Goal: Submit feedback/report problem: Submit feedback/report problem

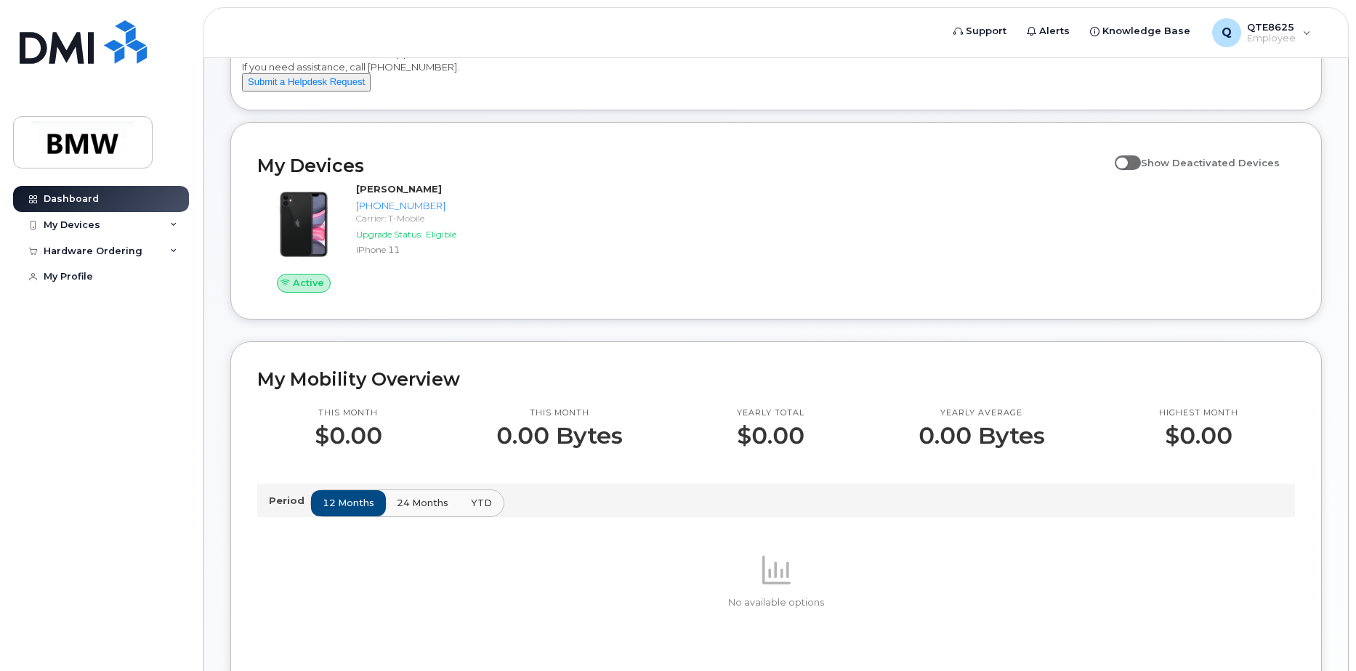
scroll to position [73, 0]
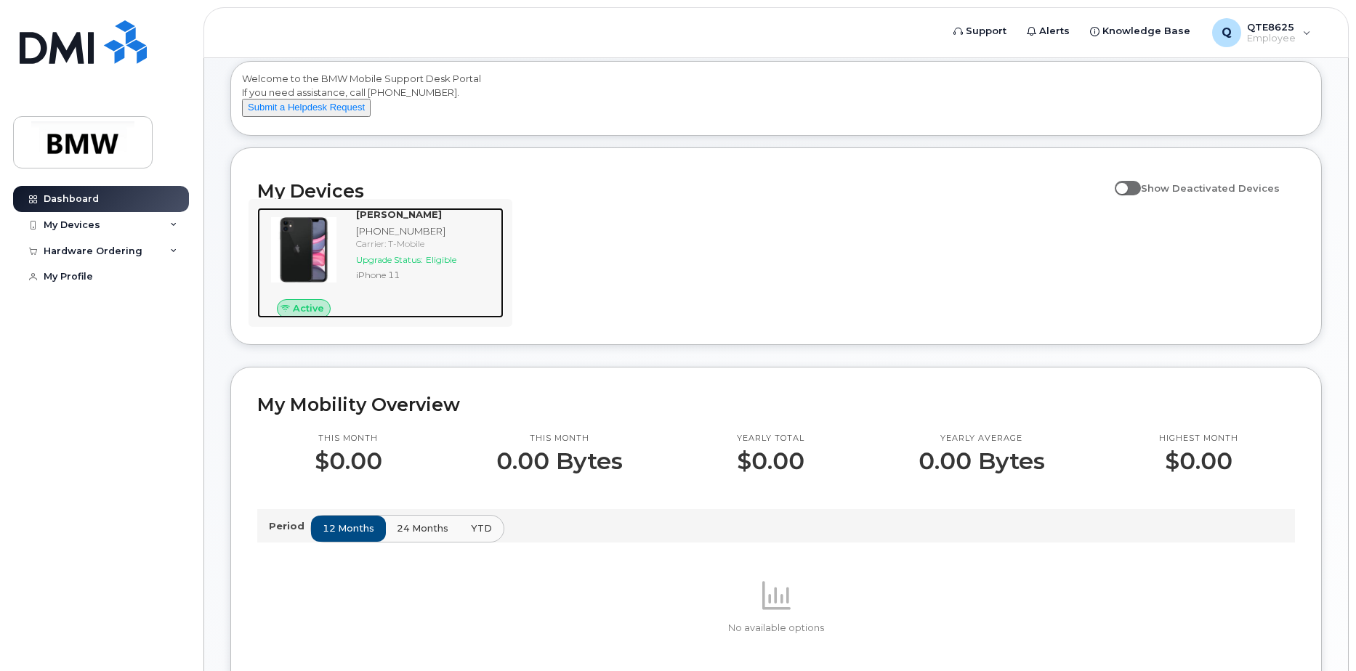
click at [373, 250] on div "Carrier: T-Mobile" at bounding box center [427, 244] width 142 height 12
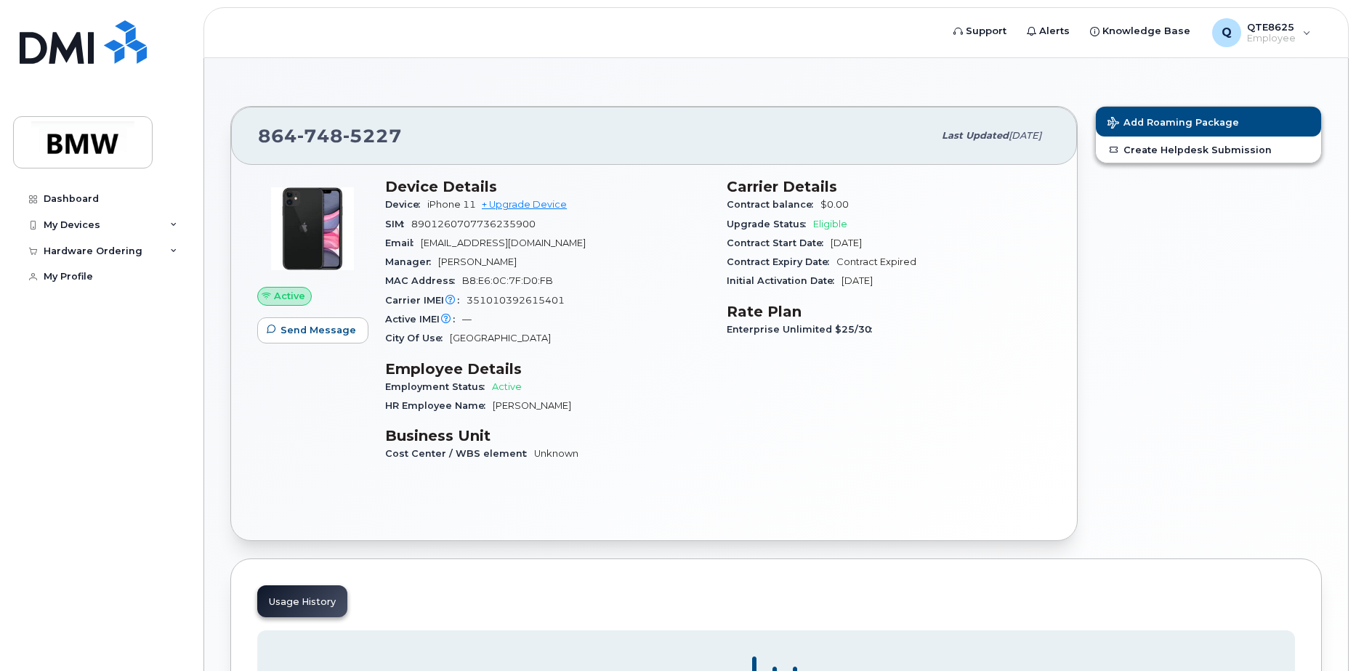
click at [294, 295] on span "Active" at bounding box center [289, 296] width 31 height 14
click at [110, 225] on div "My Devices" at bounding box center [101, 225] width 176 height 26
click at [154, 331] on div "Hardware Ordering" at bounding box center [101, 330] width 176 height 26
click at [150, 291] on div "([PERSON_NAME])" at bounding box center [133, 292] width 89 height 13
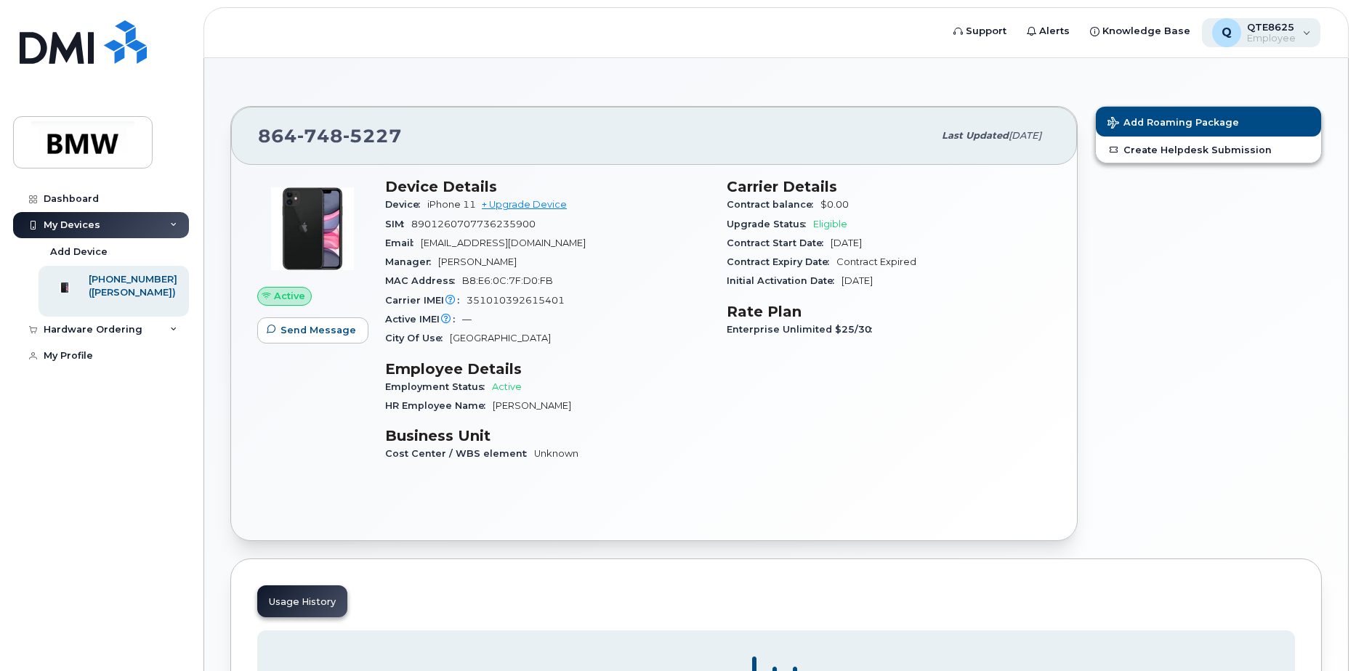
click at [1316, 44] on div "Q QTE8625 Employee" at bounding box center [1261, 32] width 119 height 29
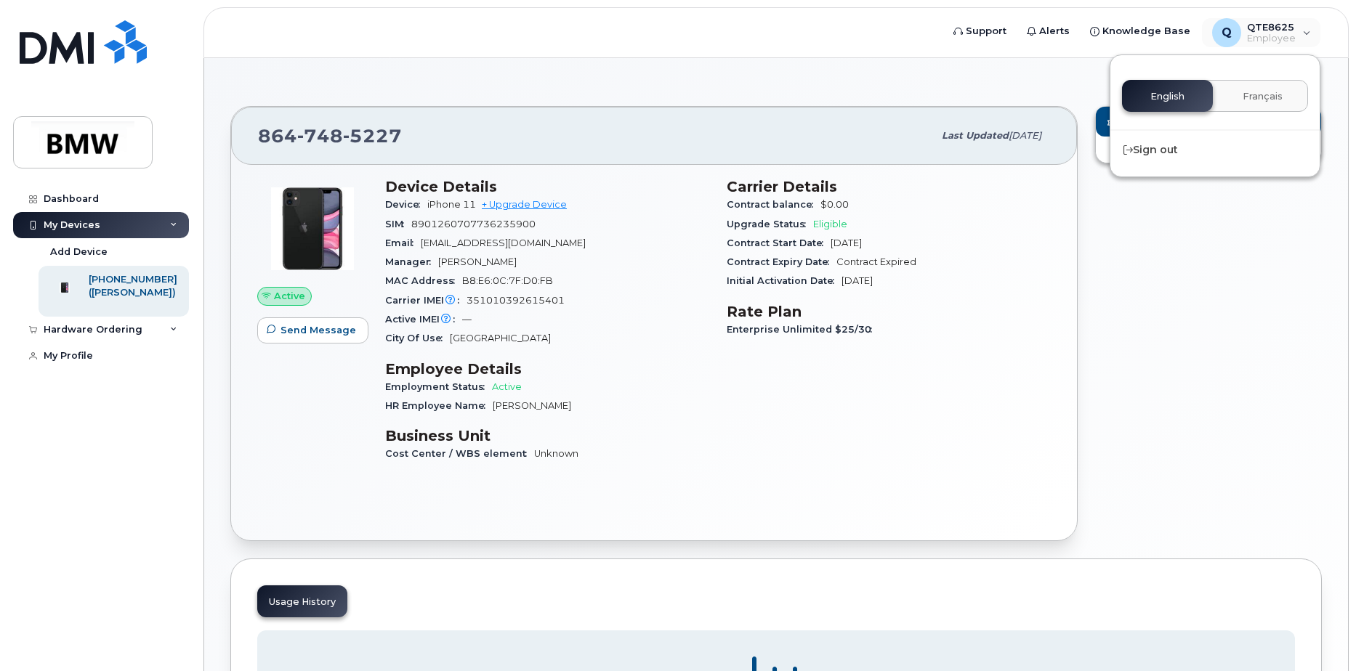
click at [1312, 315] on div "Add Roaming Package Create Helpdesk Submission" at bounding box center [1208, 323] width 244 height 453
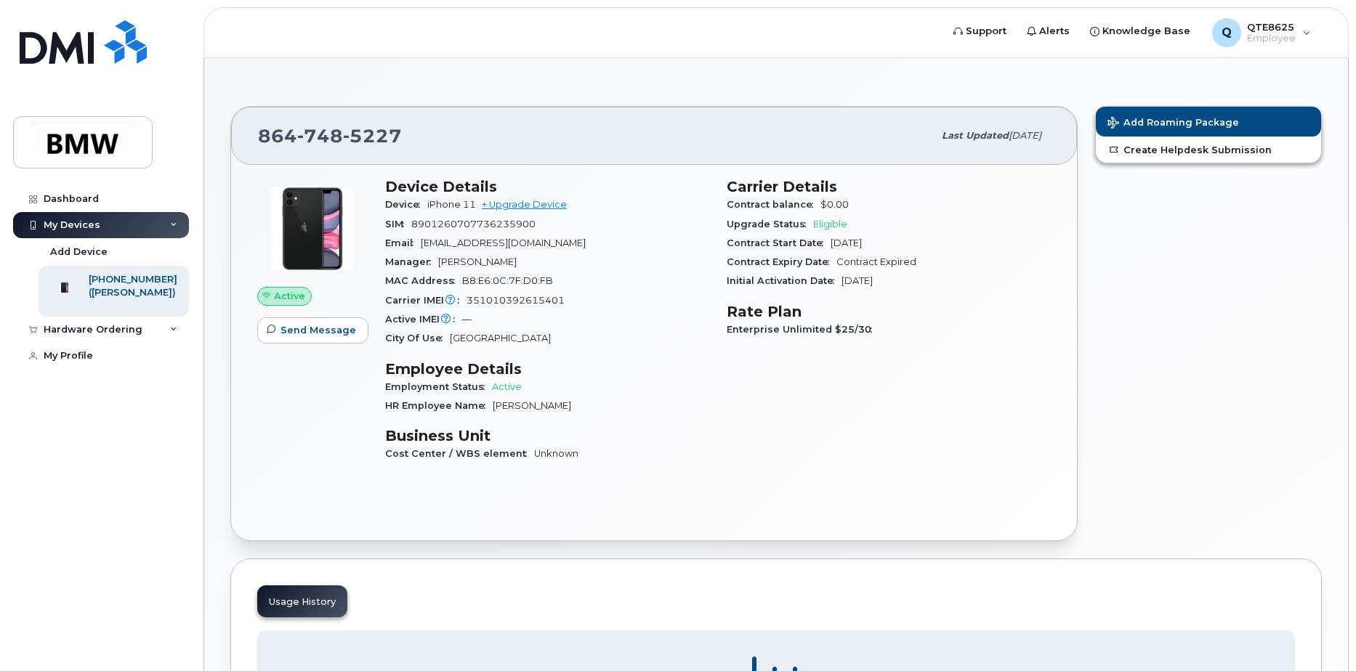
click at [293, 300] on span "Active" at bounding box center [289, 296] width 31 height 14
drag, startPoint x: 615, startPoint y: 315, endPoint x: 695, endPoint y: 317, distance: 80.0
click at [616, 315] on div "Active IMEI Active IMEI is refreshed daily with a delay of up to 48 hours follo…" at bounding box center [547, 319] width 324 height 19
drag, startPoint x: 830, startPoint y: 286, endPoint x: 847, endPoint y: 258, distance: 32.7
click at [834, 280] on span "Initial Activation Date" at bounding box center [784, 280] width 115 height 11
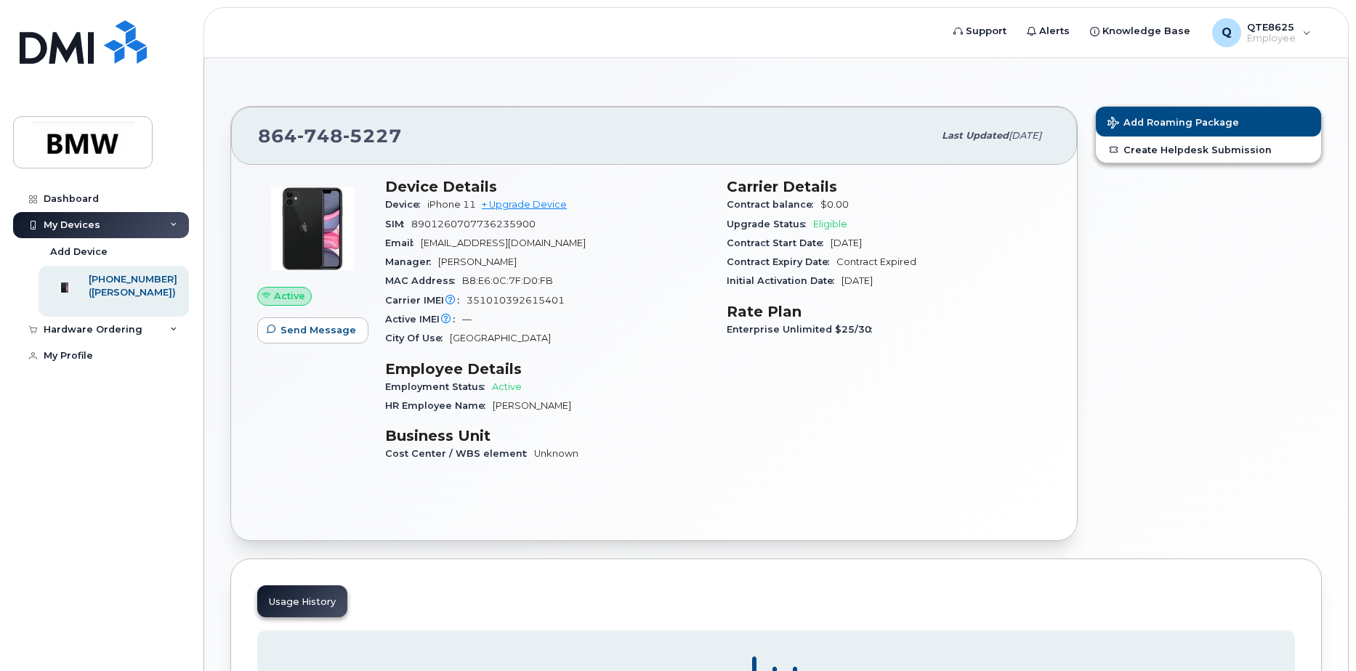
drag, startPoint x: 847, startPoint y: 258, endPoint x: 848, endPoint y: 243, distance: 15.3
click at [848, 258] on span "Contract Expired" at bounding box center [876, 262] width 80 height 11
click at [846, 227] on span "Eligible" at bounding box center [830, 224] width 34 height 11
click at [840, 227] on span "Eligible" at bounding box center [830, 224] width 34 height 11
drag, startPoint x: 838, startPoint y: 227, endPoint x: 821, endPoint y: 235, distance: 18.9
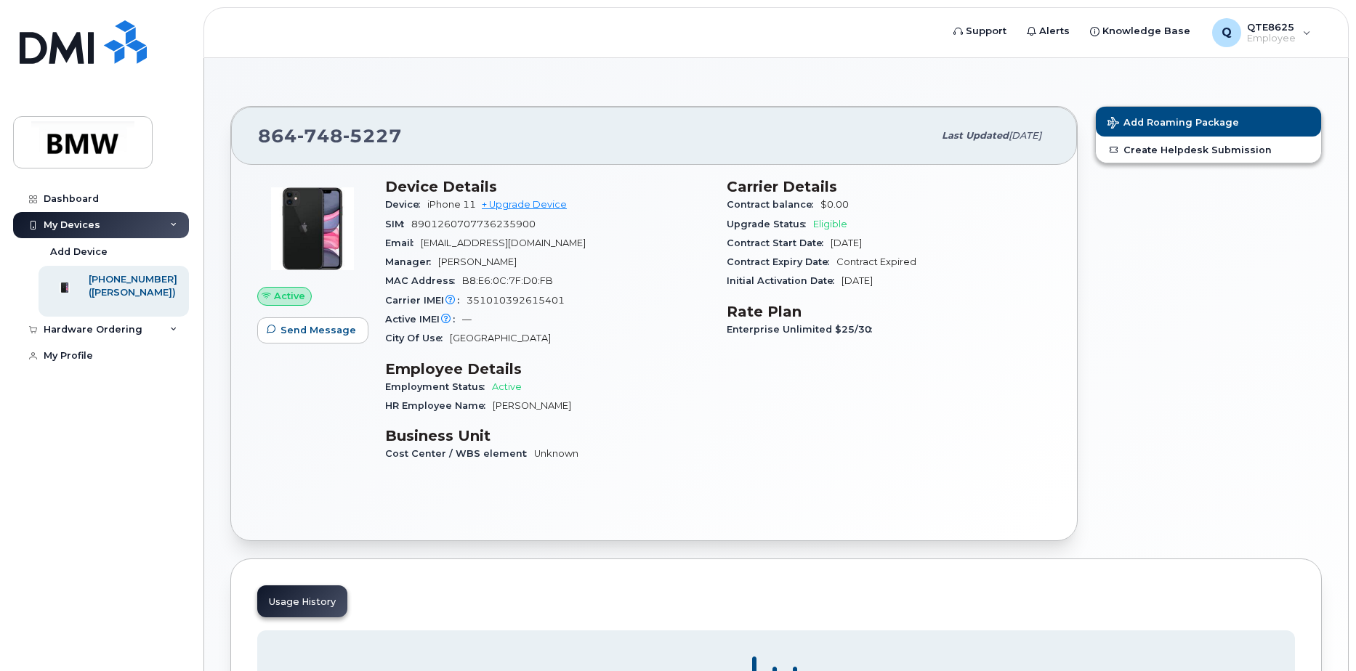
click at [821, 235] on section "Carrier Details Contract balance $0.00 Upgrade Status Eligible Contract Start D…" at bounding box center [889, 234] width 324 height 113
drag, startPoint x: 821, startPoint y: 235, endPoint x: 948, endPoint y: 268, distance: 131.3
click at [949, 267] on div "Contract Expiry Date Contract Expired" at bounding box center [889, 262] width 324 height 19
click at [116, 336] on div "Hardware Ordering" at bounding box center [93, 330] width 99 height 12
click at [89, 390] on div "My Profile" at bounding box center [68, 384] width 49 height 12
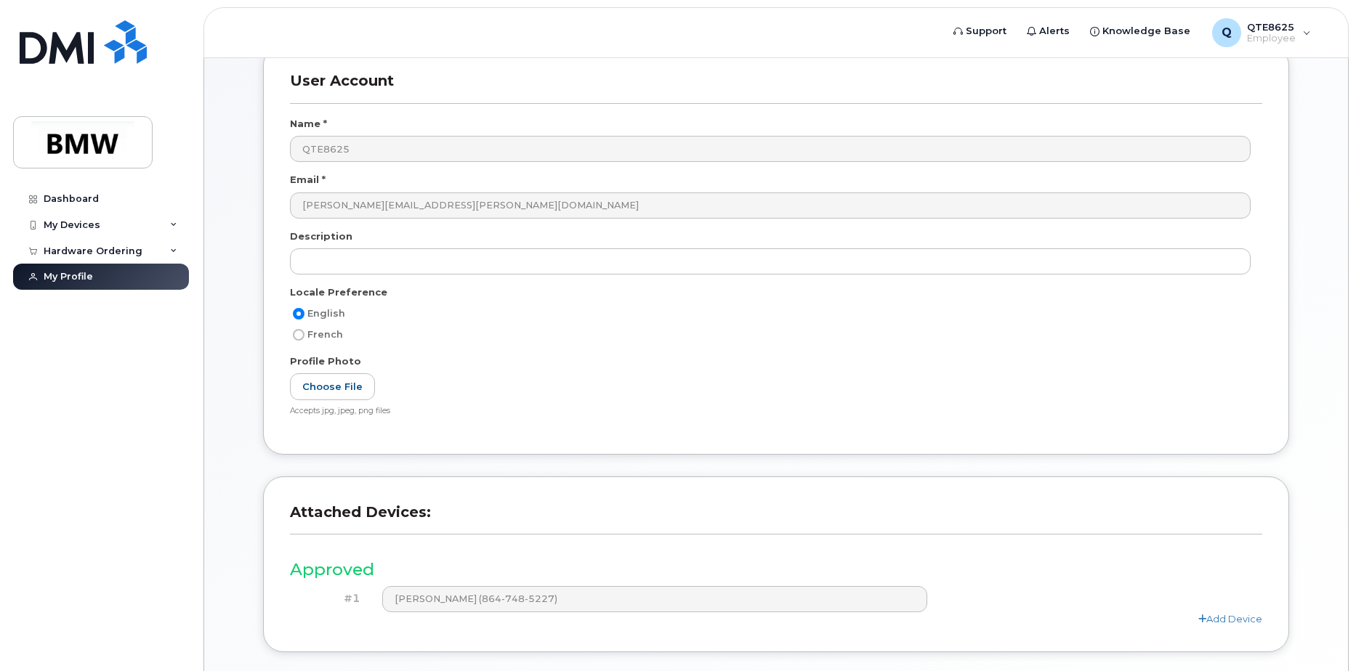
scroll to position [192, 0]
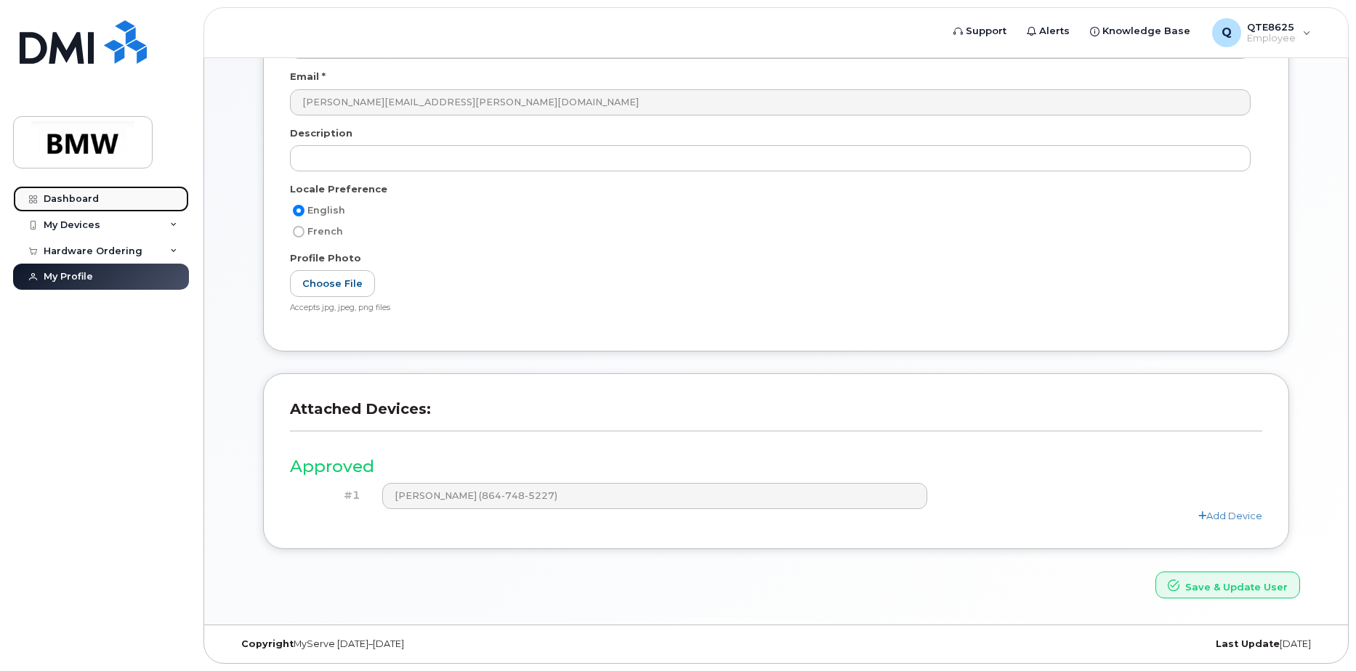
click at [74, 193] on div "Dashboard" at bounding box center [71, 199] width 55 height 12
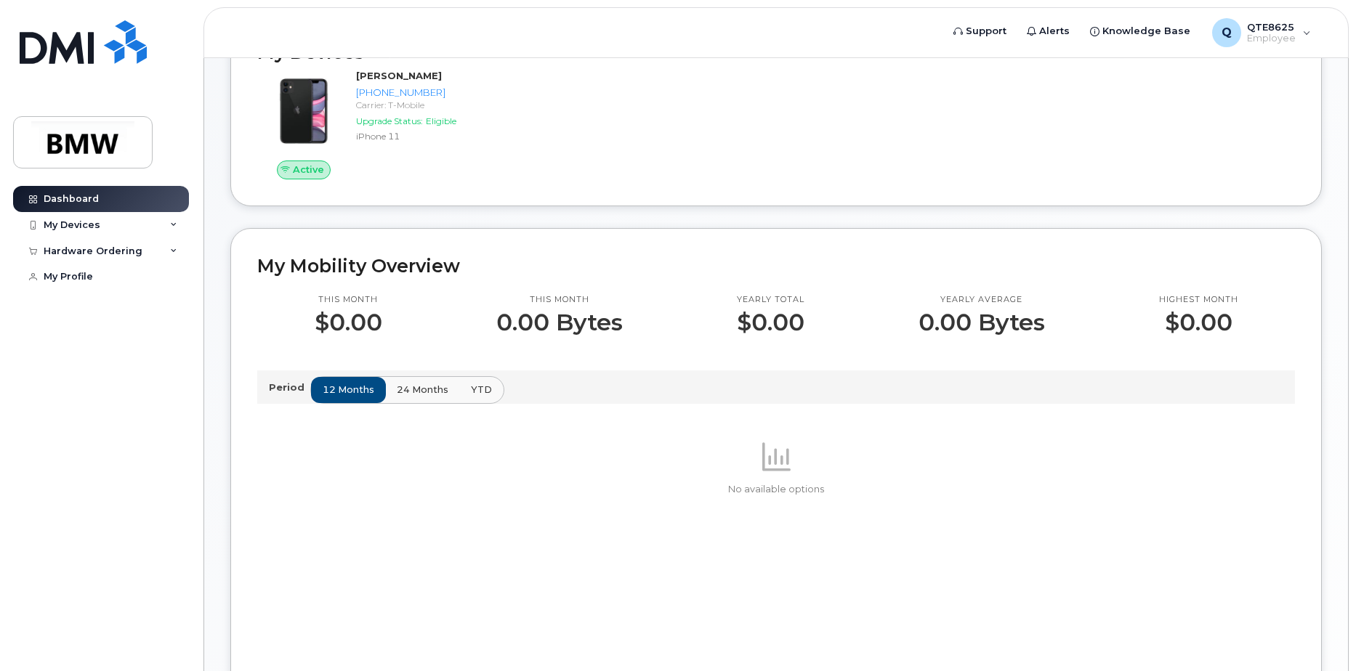
scroll to position [218, 0]
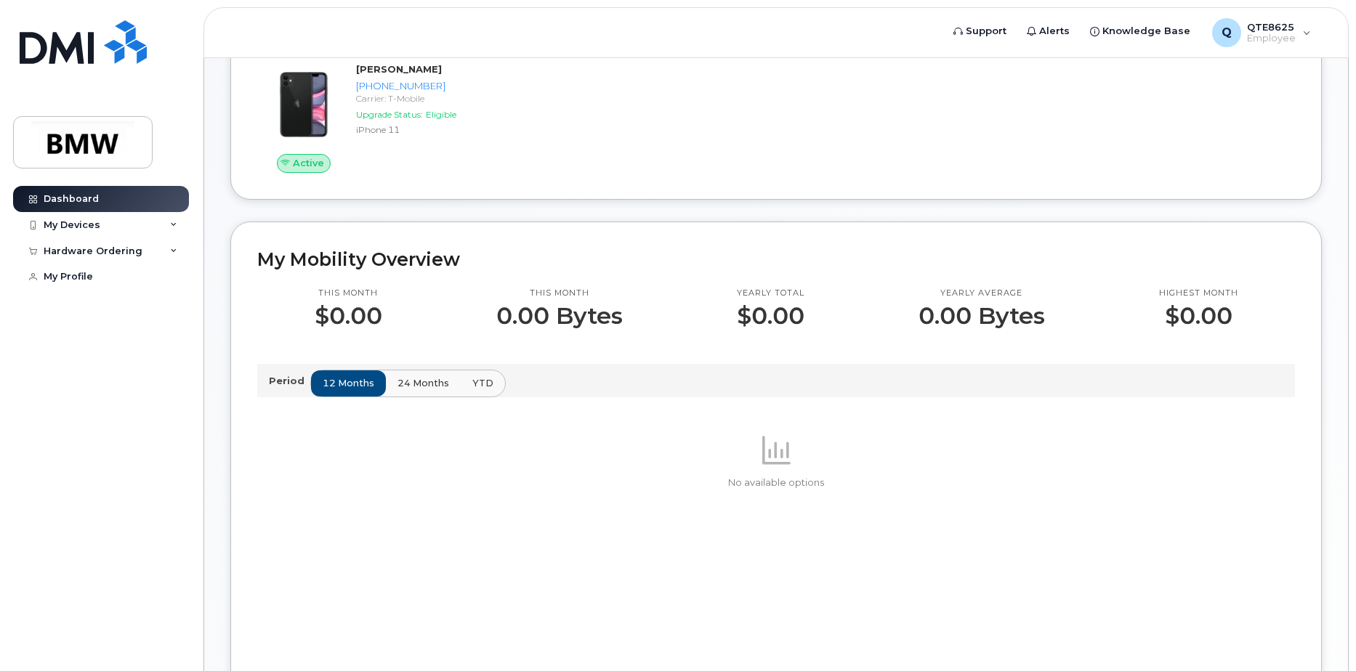
click at [410, 390] on span "24 months" at bounding box center [424, 383] width 52 height 14
click at [476, 390] on span "YTD" at bounding box center [482, 383] width 21 height 14
click at [346, 390] on span "12 months" at bounding box center [349, 383] width 52 height 14
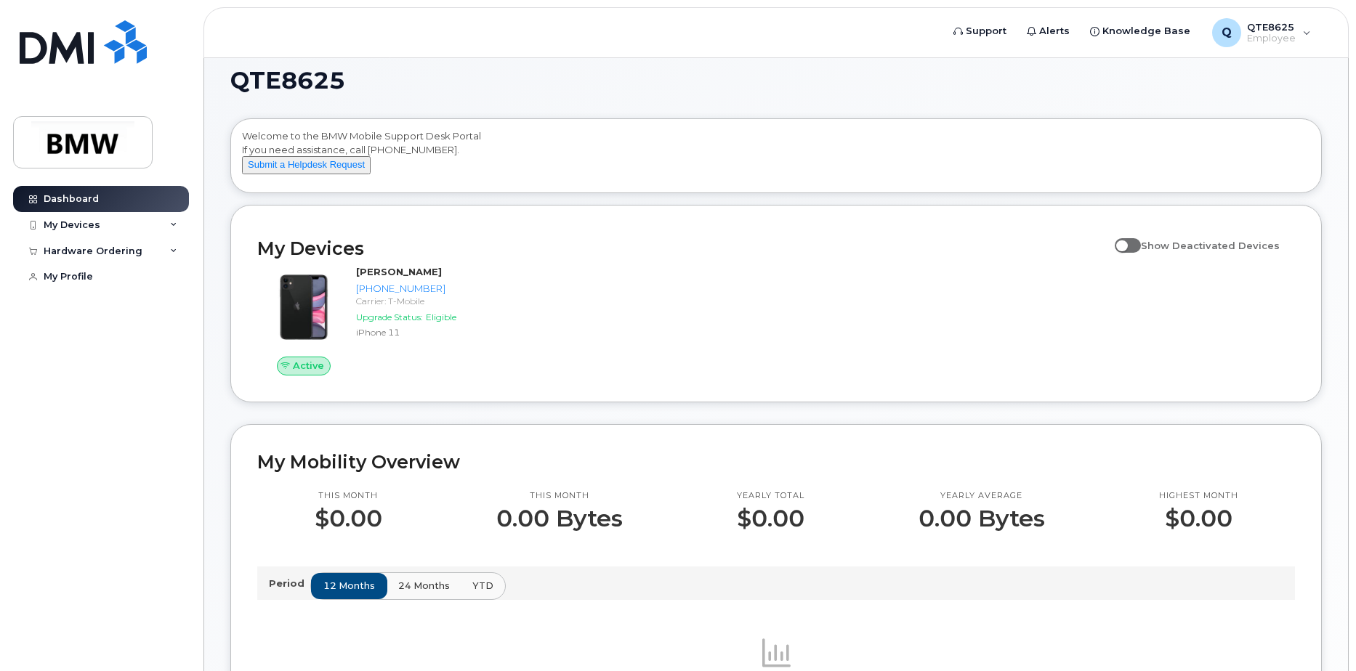
scroll to position [0, 0]
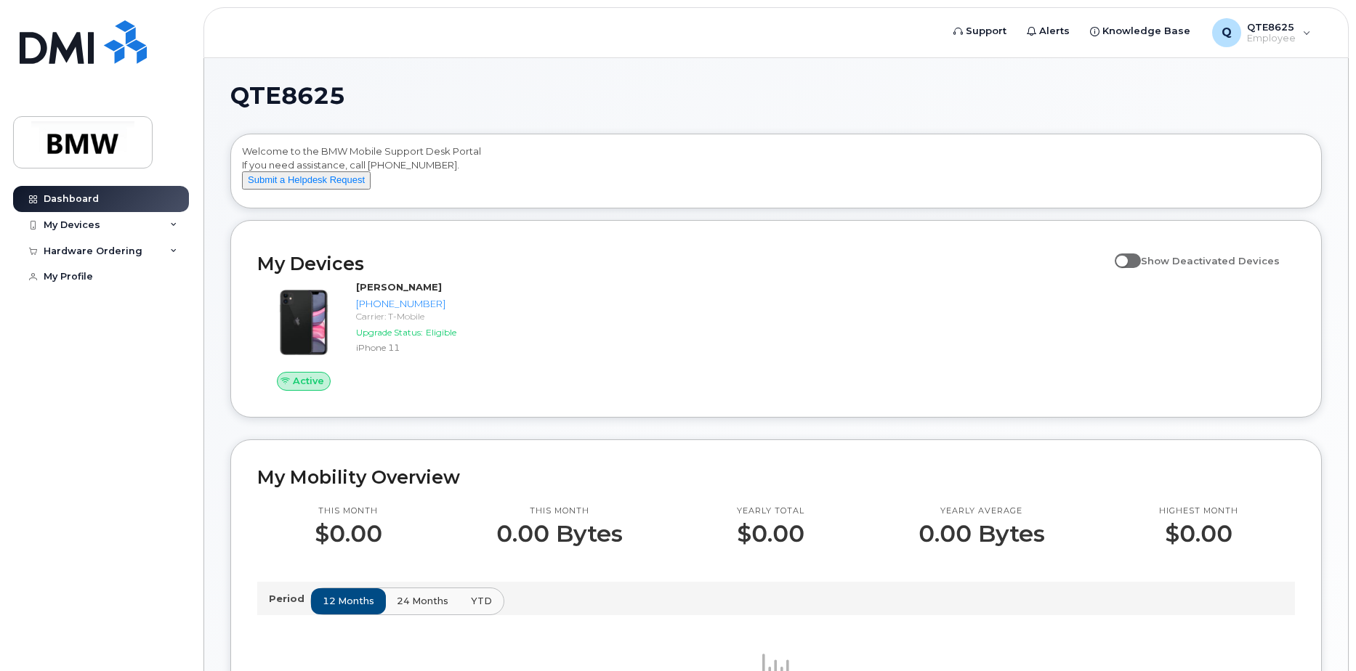
click at [1141, 268] on span at bounding box center [1128, 261] width 26 height 15
click at [1126, 259] on input "Show Deactivated Devices" at bounding box center [1121, 253] width 12 height 12
checkbox input "true"
click at [298, 190] on button "Submit a Helpdesk Request" at bounding box center [306, 181] width 129 height 18
